Goal: Task Accomplishment & Management: Use online tool/utility

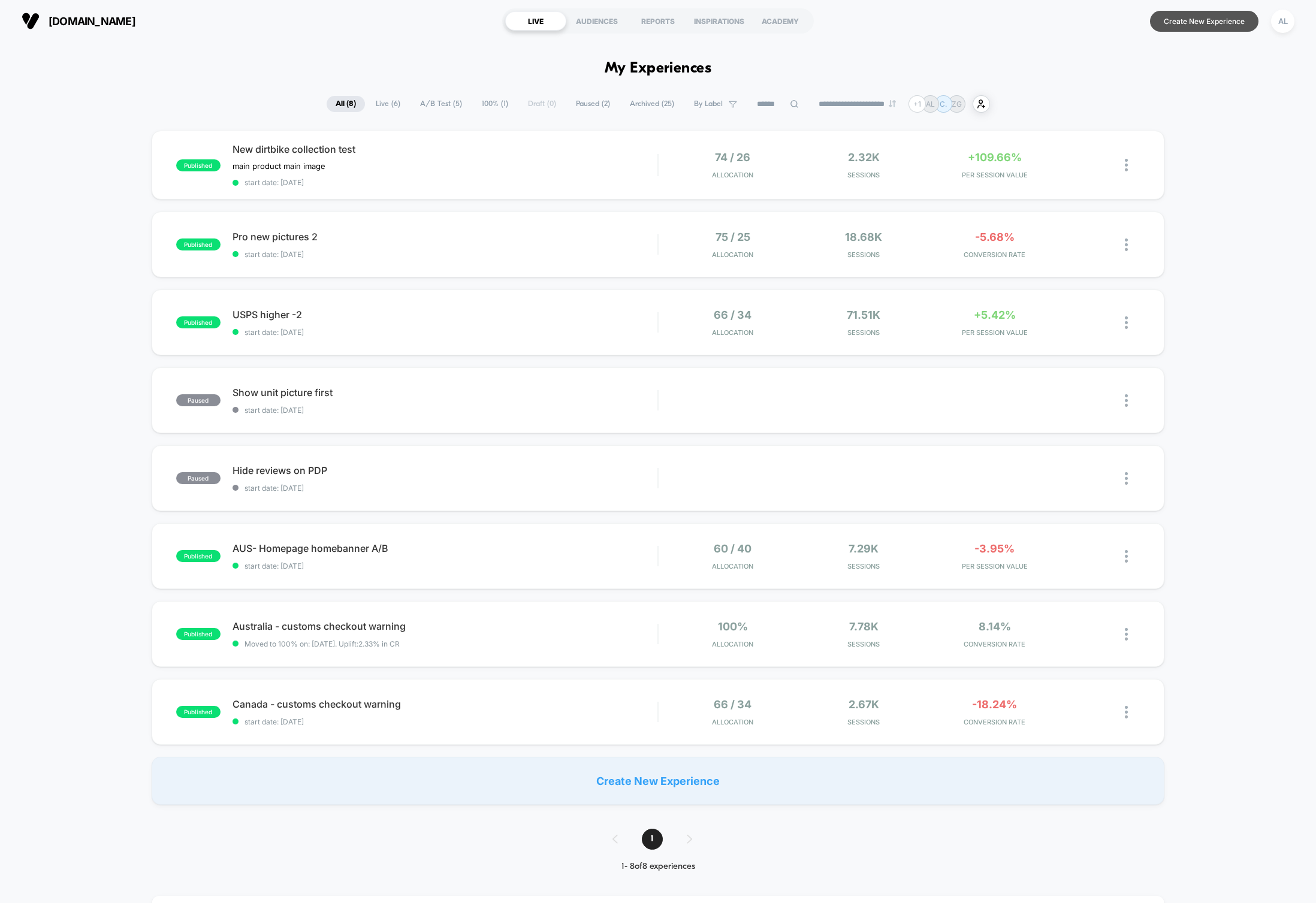
click at [1212, 21] on button "Create New Experience" at bounding box center [1203, 21] width 108 height 21
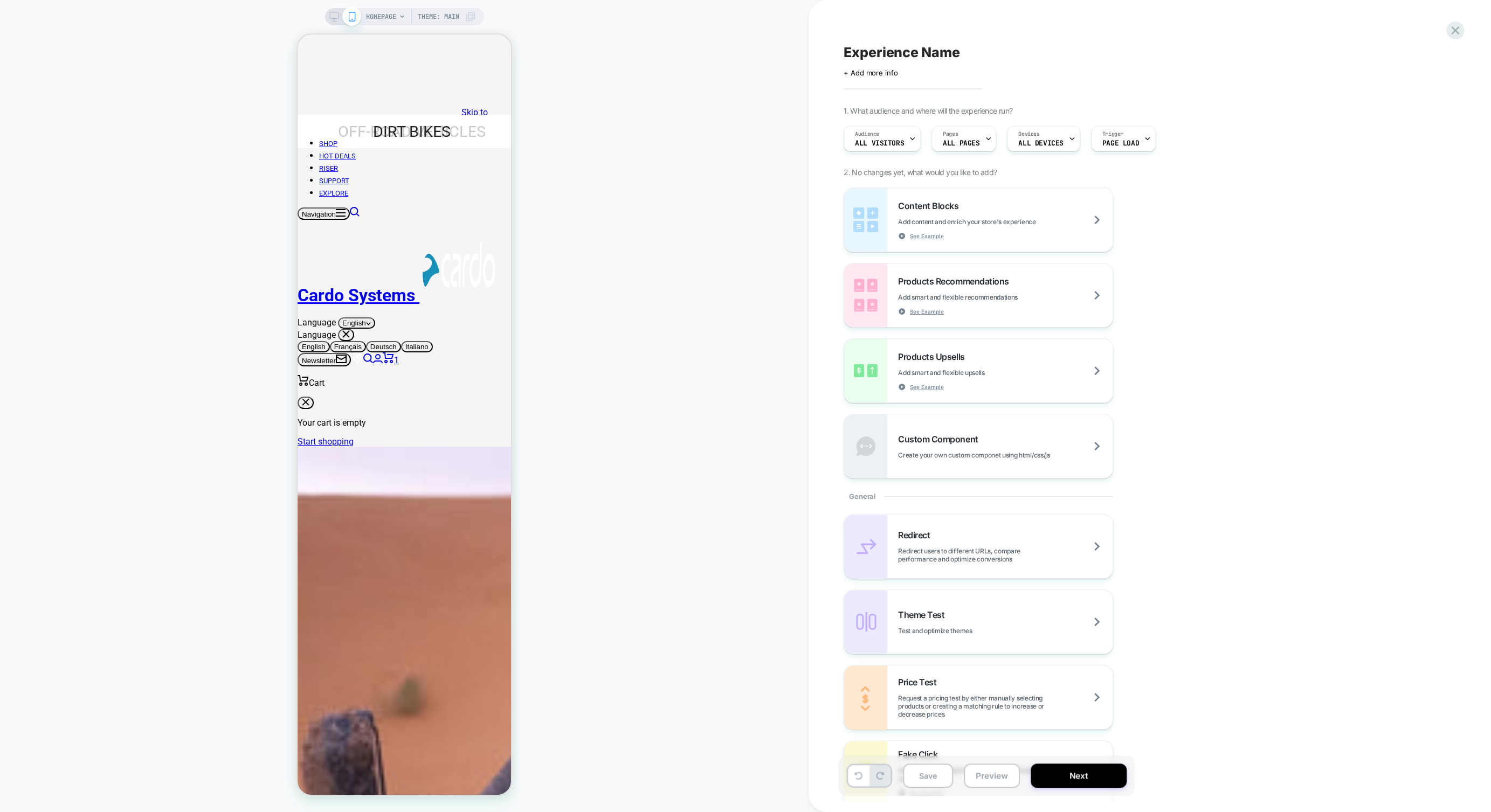
click at [330, 18] on icon at bounding box center [334, 17] width 10 height 10
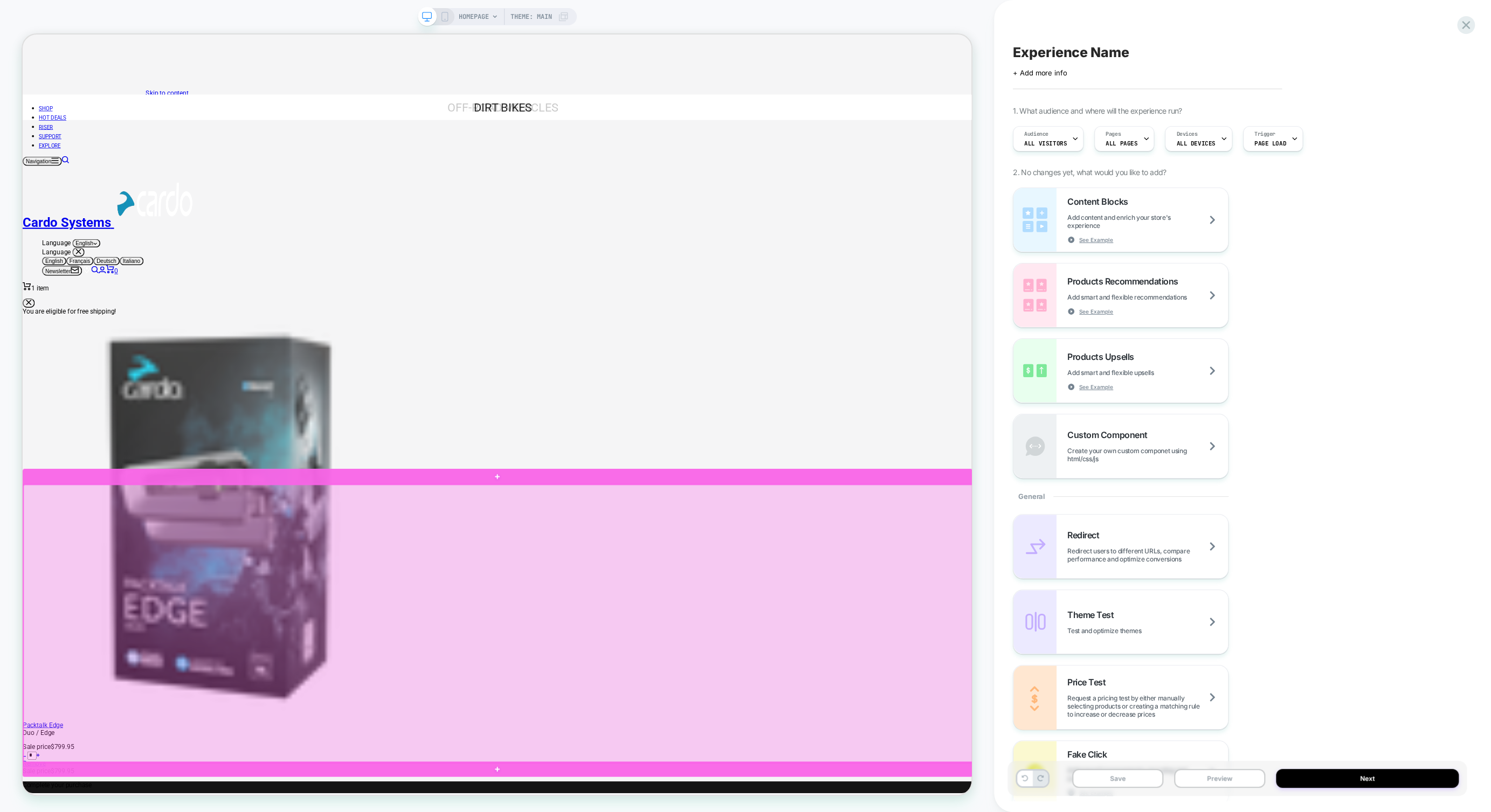
click at [233, 716] on div at bounding box center [657, 820] width 1266 height 371
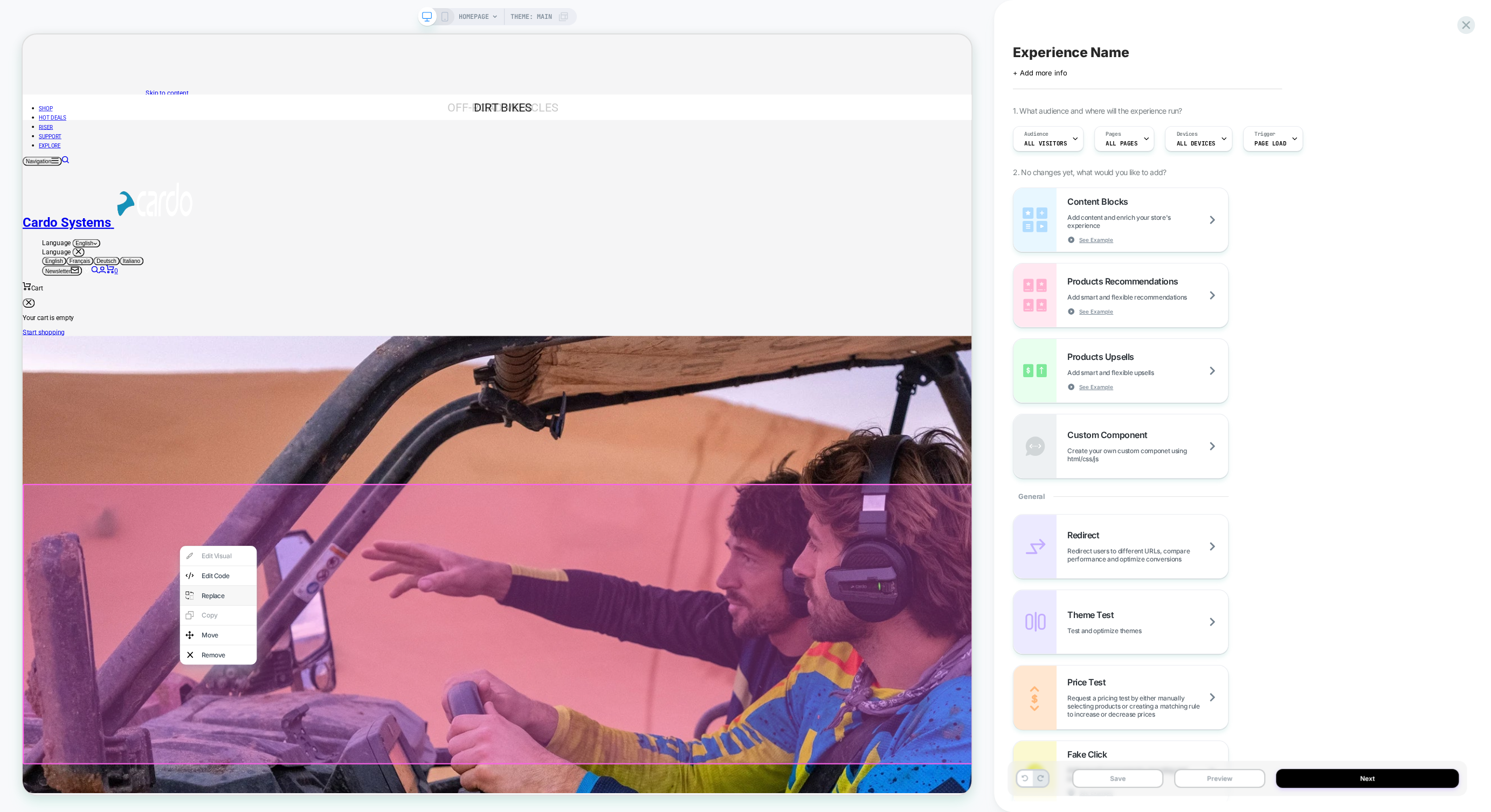
click at [285, 795] on div "Replace" at bounding box center [283, 783] width 102 height 26
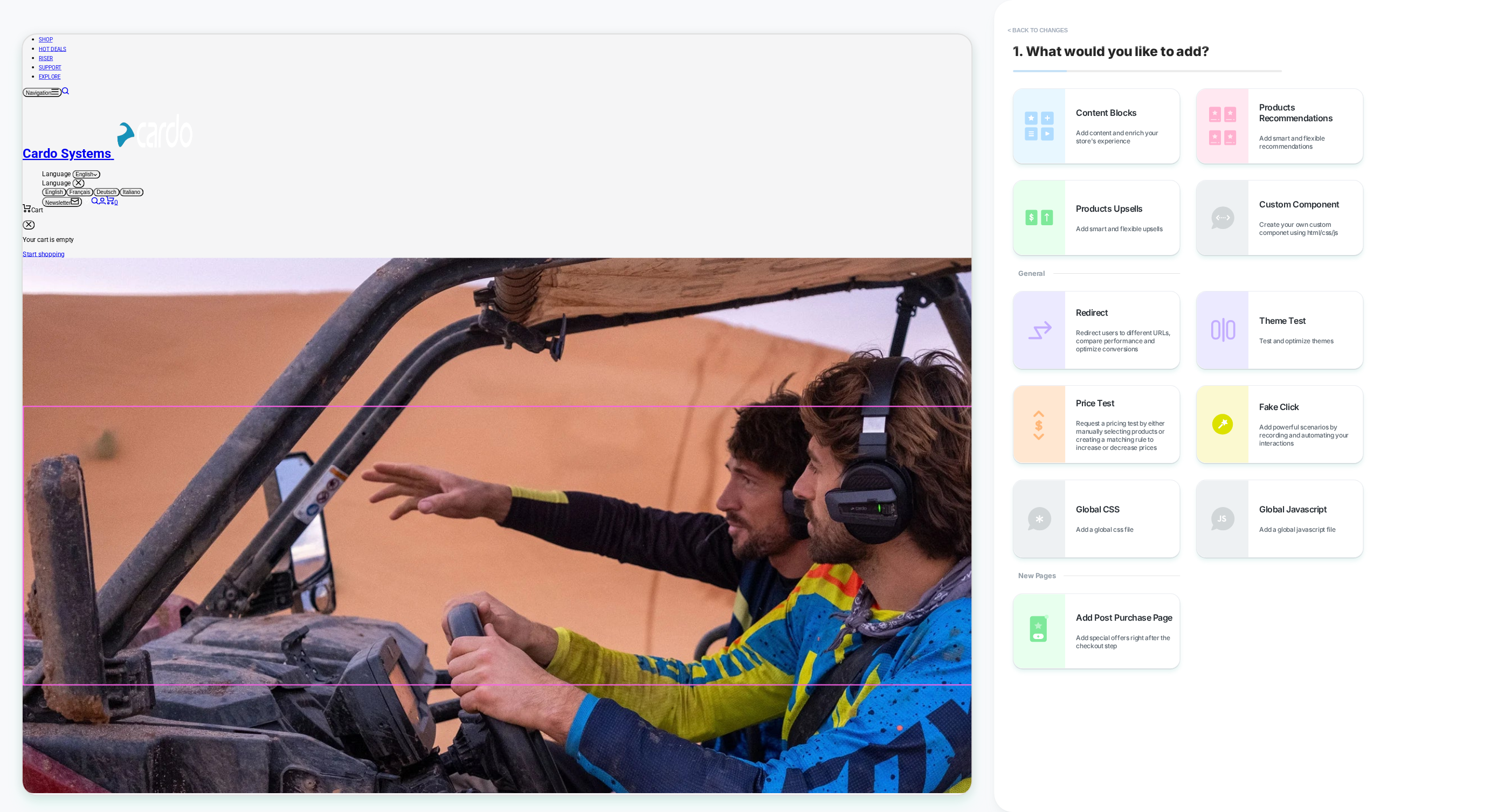
scroll to position [106, 0]
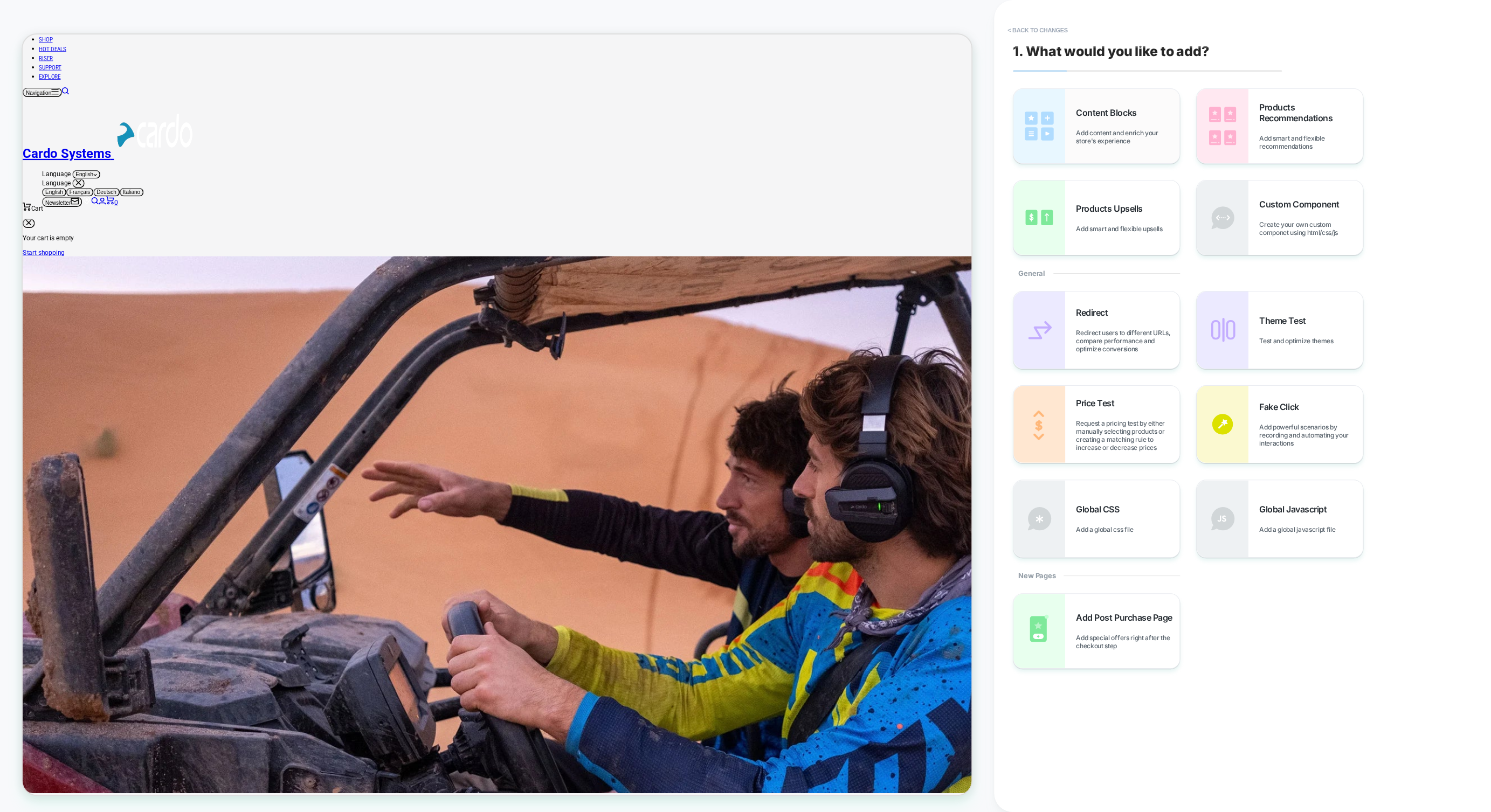
click at [1109, 124] on div "Content Blocks Add content and enrich your store's experience" at bounding box center [1128, 126] width 104 height 38
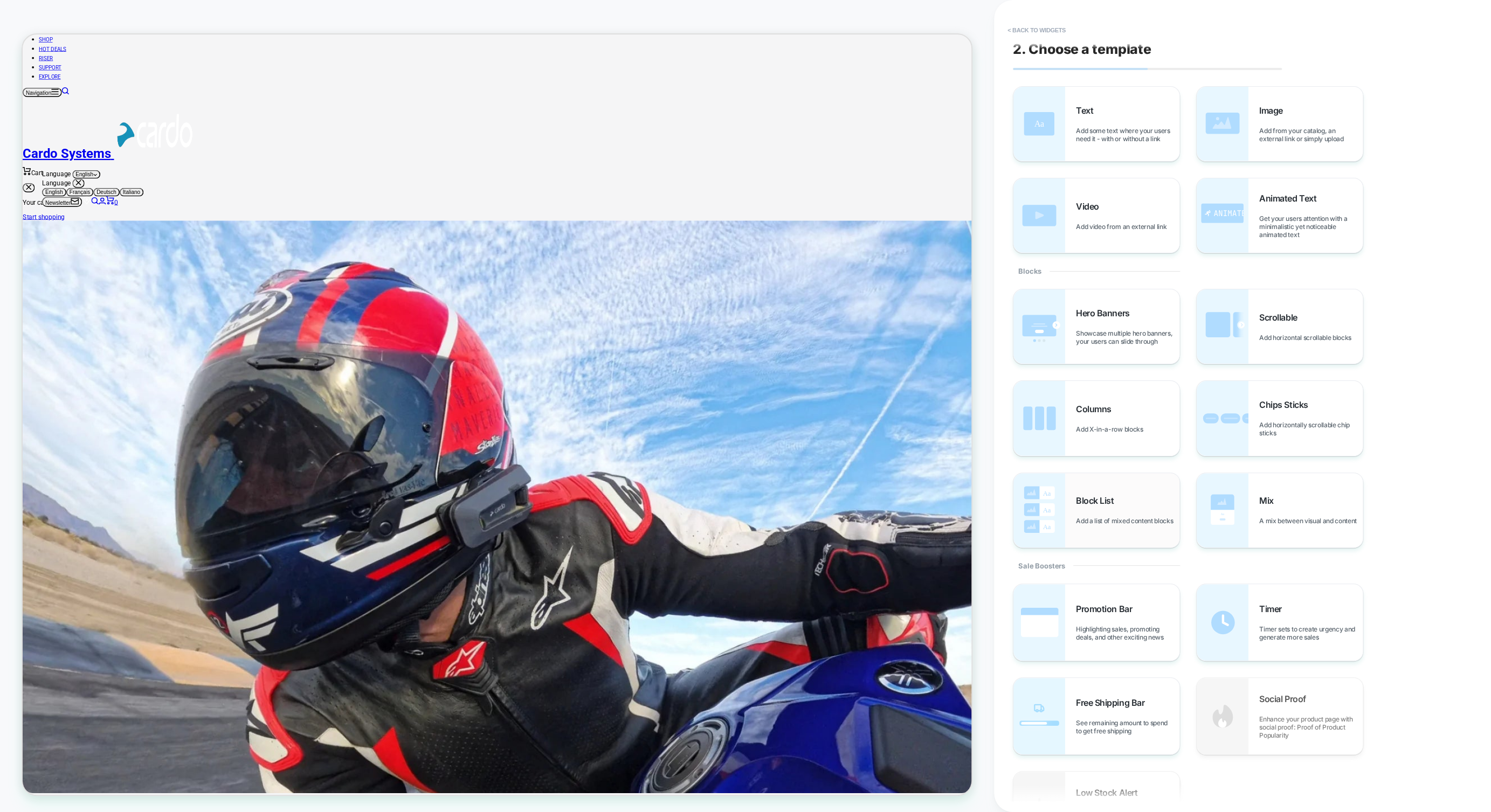
scroll to position [0, 0]
click at [1104, 421] on div "Columns Add X-in-a-row blocks" at bounding box center [1128, 421] width 104 height 29
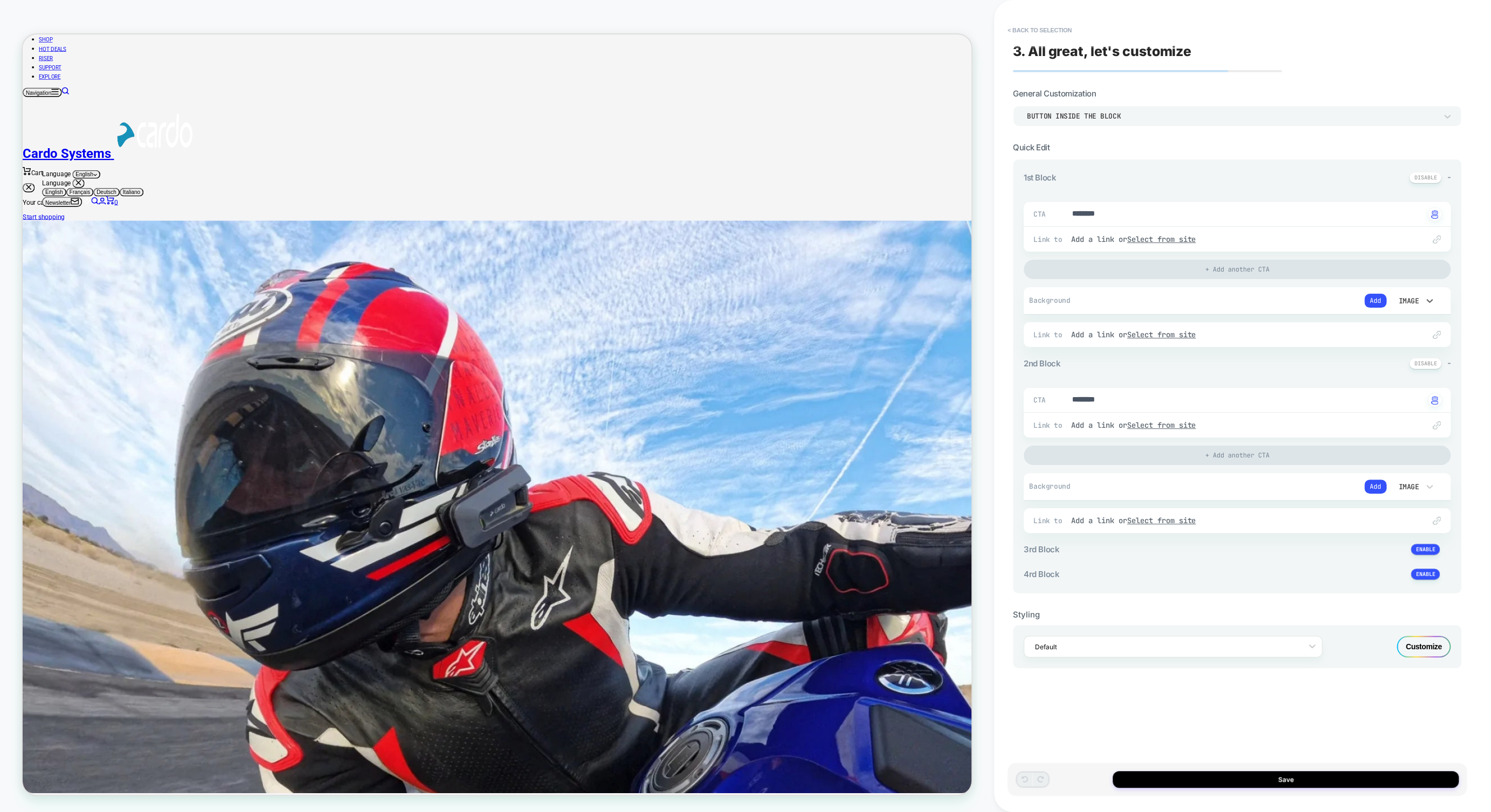
click at [1184, 301] on div "Image" at bounding box center [1408, 301] width 23 height 9
click at [1184, 300] on div at bounding box center [746, 406] width 1491 height 812
click at [1184, 300] on button "Add" at bounding box center [1376, 301] width 22 height 14
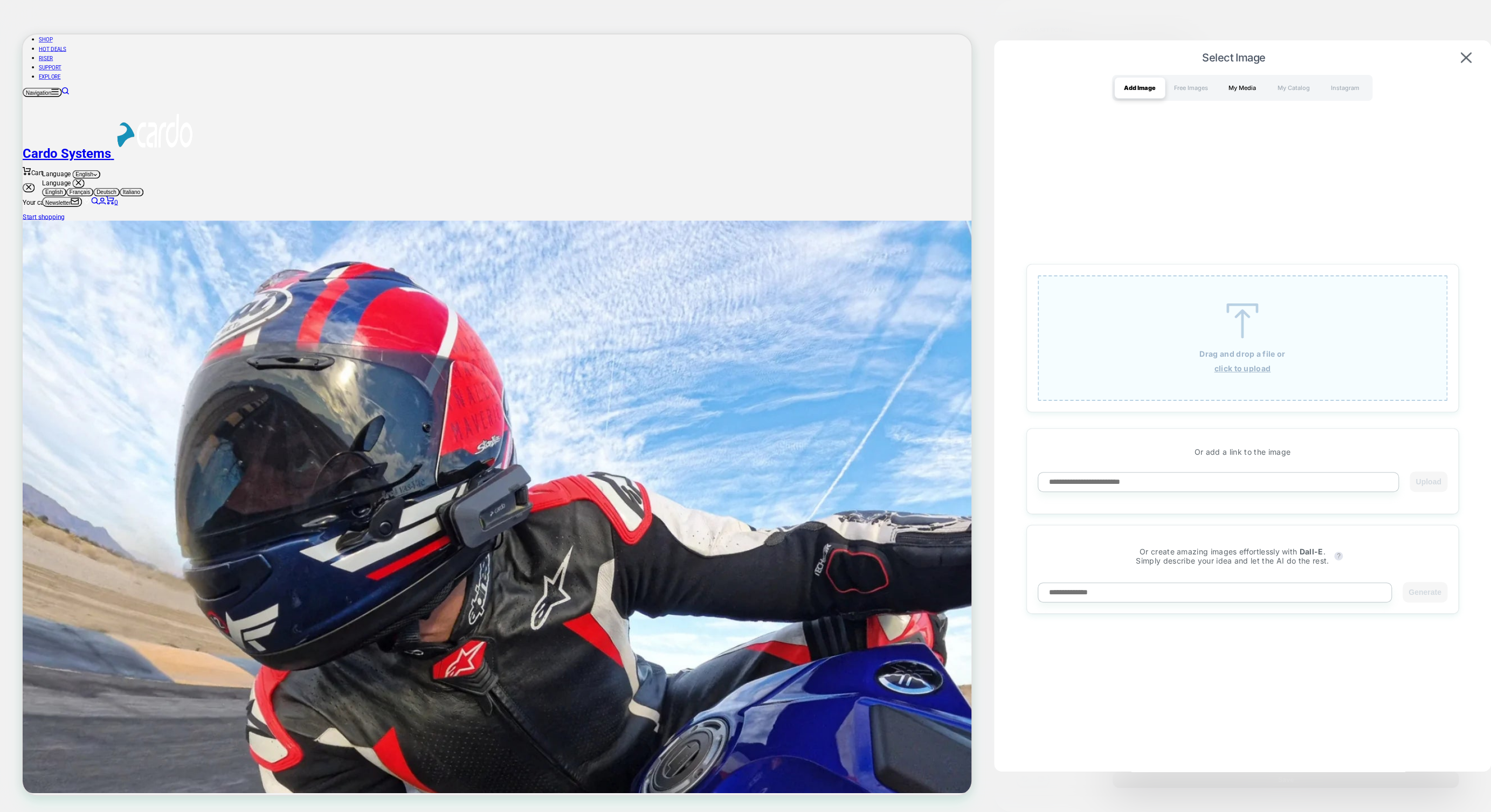
click at [1184, 86] on div "My Media" at bounding box center [1242, 88] width 51 height 21
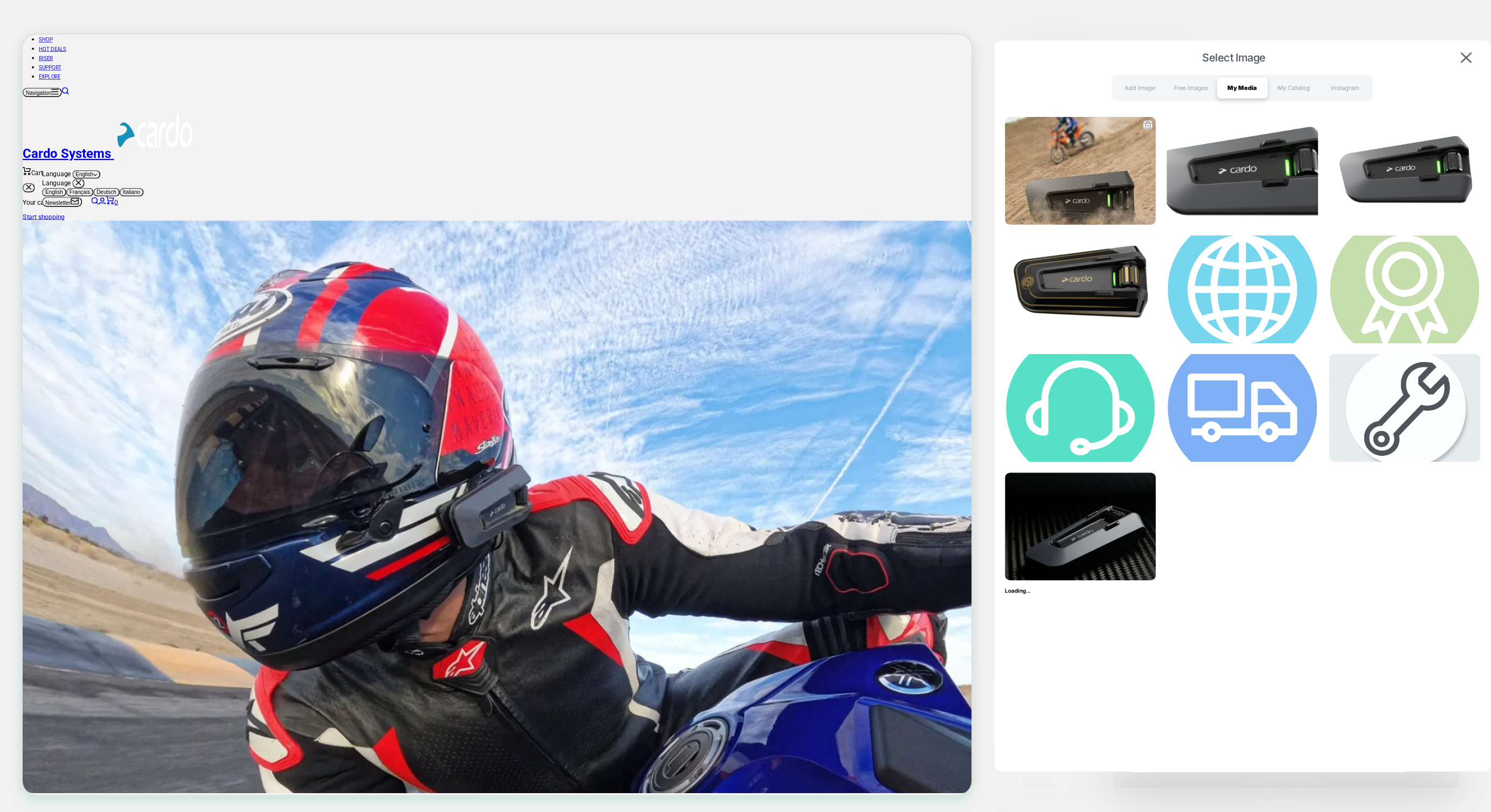
click at [1078, 194] on img at bounding box center [1081, 171] width 152 height 108
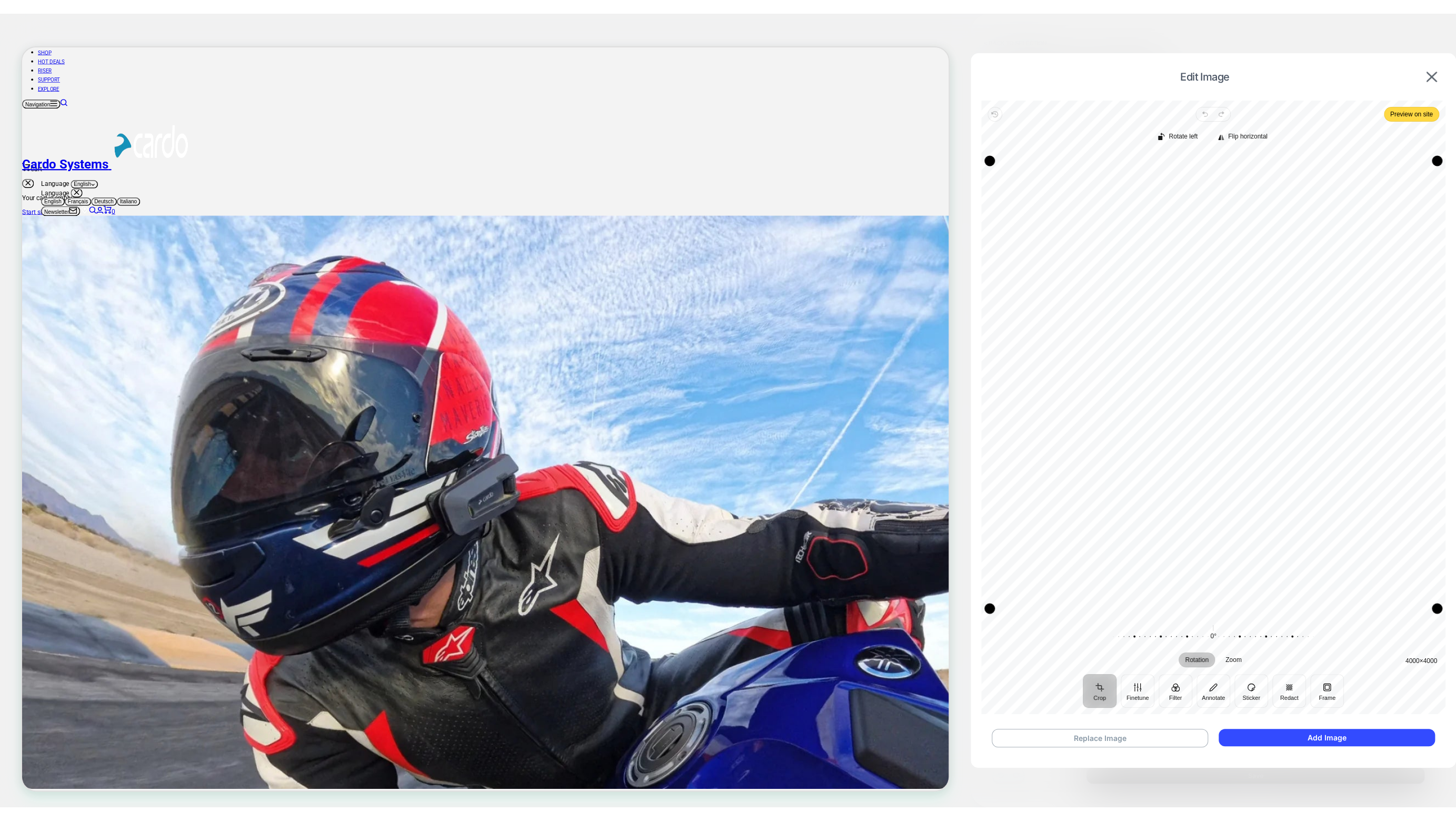
scroll to position [150, 0]
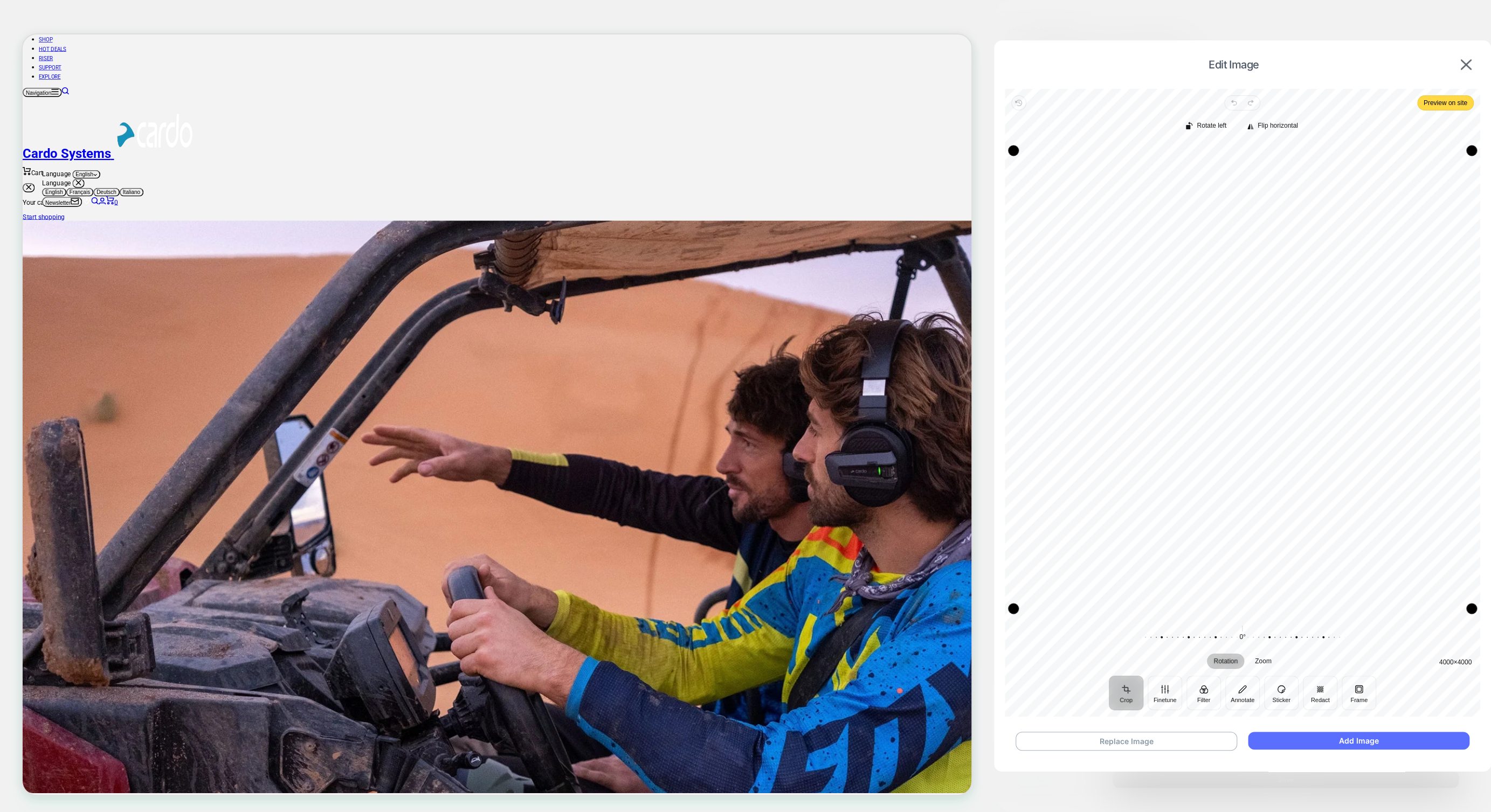
click at [1184, 743] on button "Add Image" at bounding box center [1358, 740] width 221 height 18
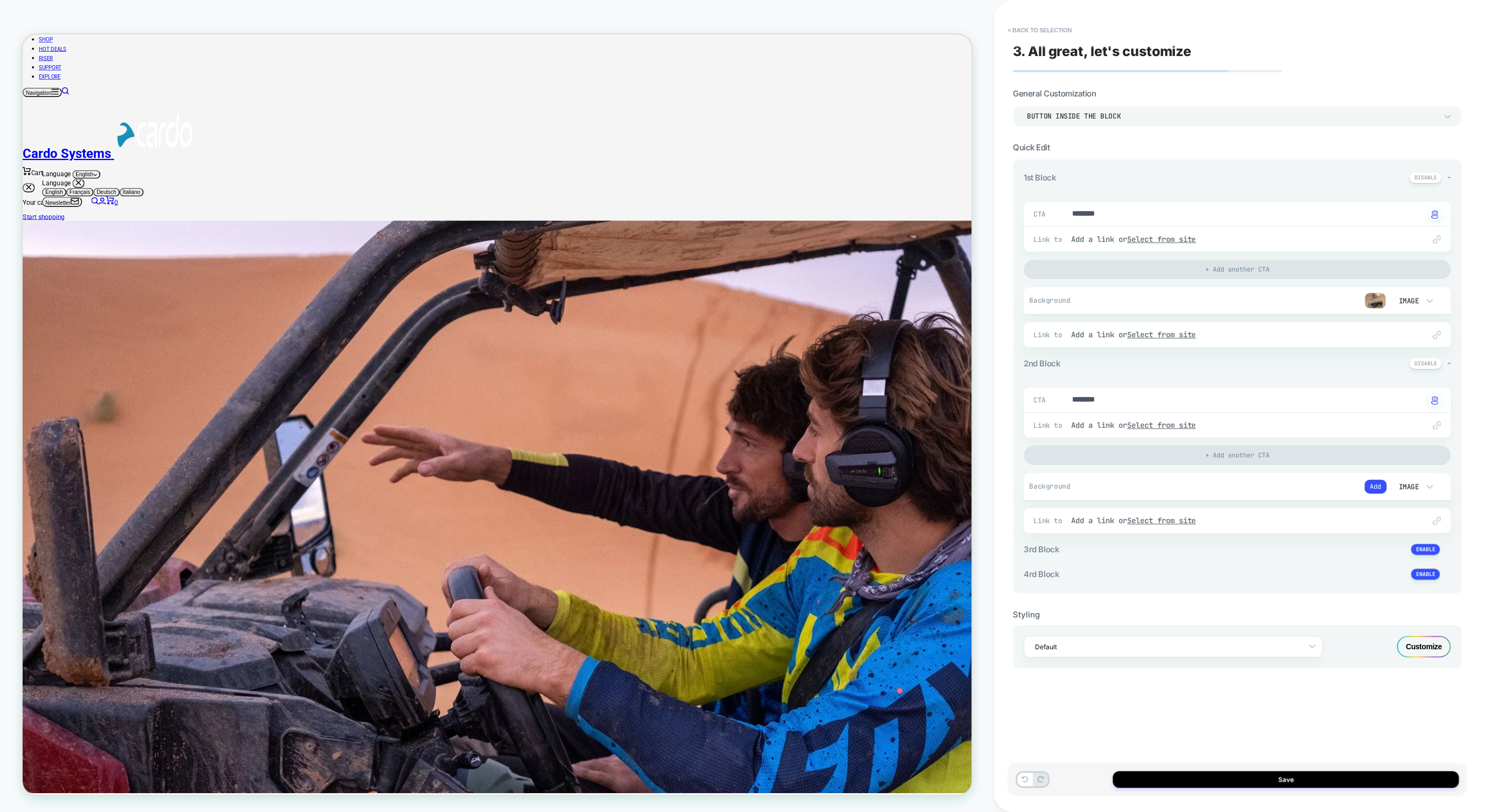
type textarea "*"
